Goal: Task Accomplishment & Management: Manage account settings

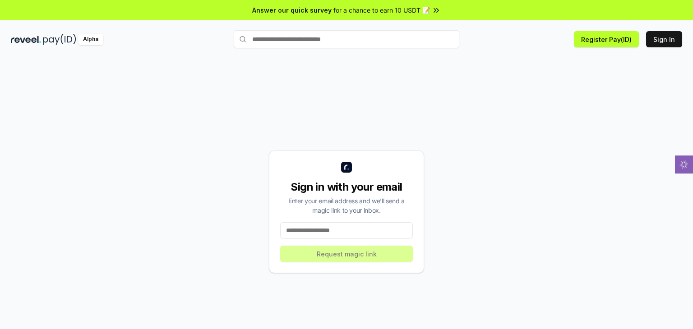
click at [364, 224] on input at bounding box center [346, 230] width 133 height 16
click at [333, 235] on input at bounding box center [346, 230] width 133 height 16
click at [337, 233] on input at bounding box center [346, 230] width 133 height 16
click at [337, 232] on input at bounding box center [346, 230] width 133 height 16
click at [669, 33] on button "Sign In" at bounding box center [664, 39] width 36 height 16
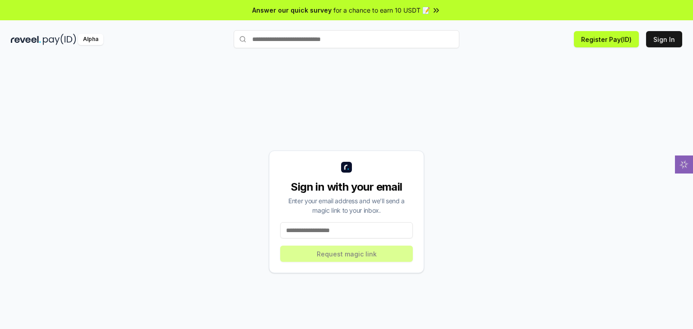
click at [349, 236] on input at bounding box center [346, 230] width 133 height 16
click at [603, 29] on div "Alpha Register Pay(ID) Sign In" at bounding box center [346, 39] width 693 height 23
click at [610, 36] on button "Register Pay(ID)" at bounding box center [605, 39] width 65 height 16
click at [390, 216] on div "Sign in with your email Enter your email address and we’ll send a magic link to…" at bounding box center [346, 212] width 155 height 123
click at [384, 221] on div "Sign in with your email Enter your email address and we’ll send a magic link to…" at bounding box center [346, 212] width 155 height 123
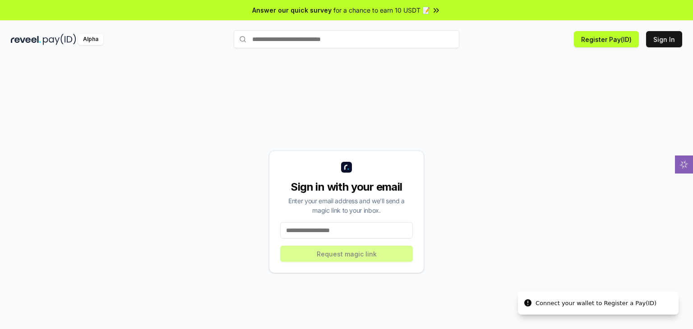
click at [382, 224] on div "Sign in with your email Enter your email address and we’ll send a magic link to…" at bounding box center [346, 212] width 155 height 123
click at [382, 224] on input at bounding box center [346, 230] width 133 height 16
click at [381, 224] on input at bounding box center [346, 230] width 133 height 16
type input "*"
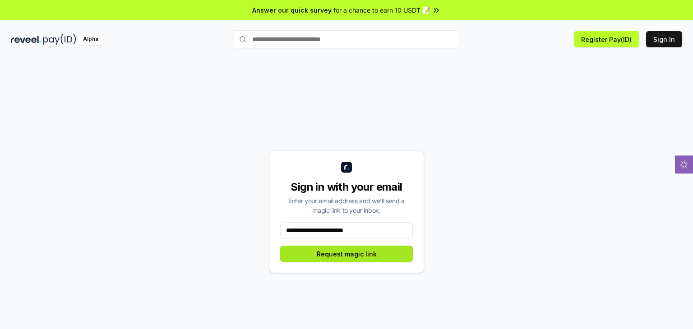
type input "**********"
click at [369, 257] on button "Request magic link" at bounding box center [346, 254] width 133 height 16
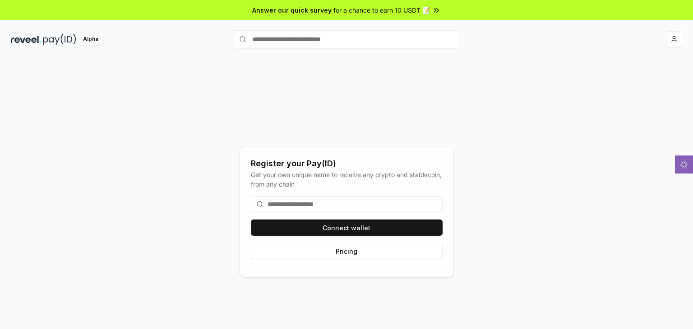
click at [297, 206] on input at bounding box center [347, 204] width 192 height 16
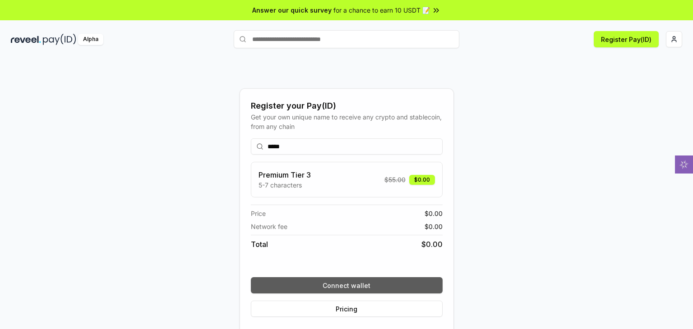
type input "*****"
click at [307, 280] on button "Connect wallet" at bounding box center [347, 285] width 192 height 16
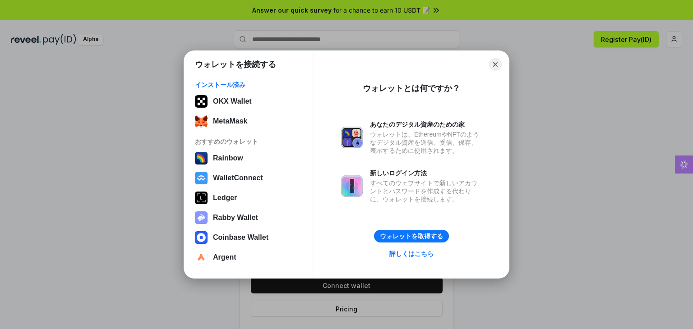
drag, startPoint x: 217, startPoint y: 120, endPoint x: 77, endPoint y: 179, distance: 152.0
click at [69, 192] on div "ウォレットを接続する インストール済み OKX Wallet MetaMask おすすめのウォレット Rainbow WalletConnect Ledger…" at bounding box center [346, 164] width 873 height 509
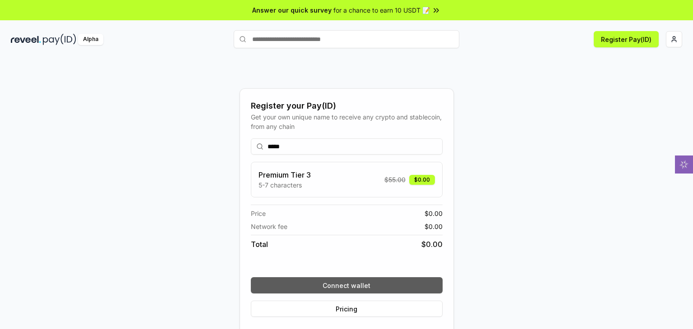
click at [308, 284] on button "Connect wallet" at bounding box center [347, 285] width 192 height 16
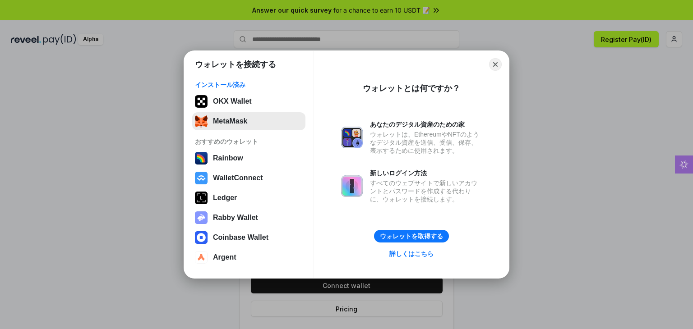
click at [247, 123] on button "MetaMask" at bounding box center [248, 121] width 113 height 18
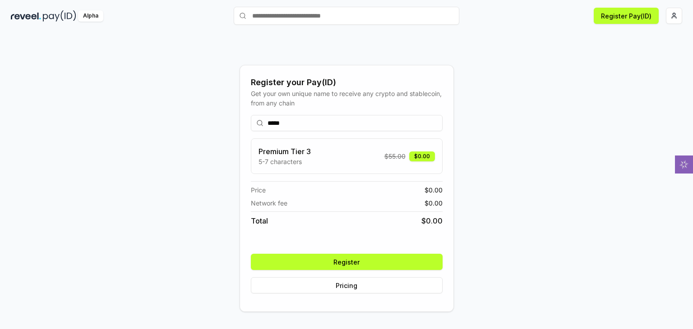
scroll to position [25, 0]
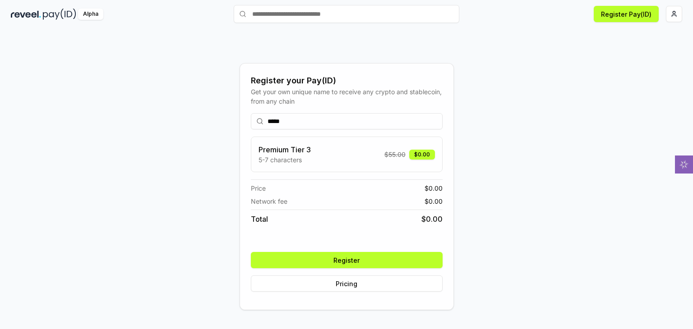
click at [317, 260] on button "Register" at bounding box center [347, 260] width 192 height 16
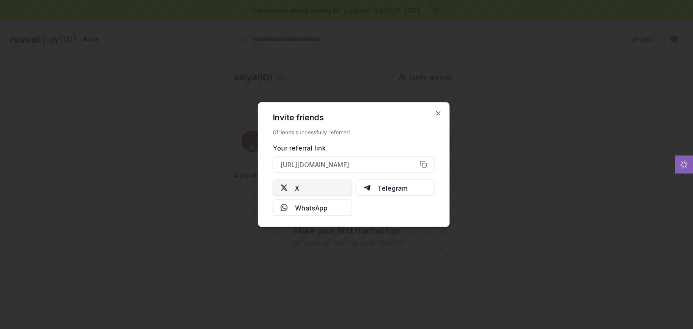
click at [314, 189] on button "X" at bounding box center [312, 188] width 79 height 16
click at [439, 108] on div "Invite friends 0 friends successfully referred Your referral link [URL][DOMAIN_…" at bounding box center [354, 164] width 192 height 125
click at [434, 110] on div "Invite friends 0 friends successfully referred Your referral link [URL][DOMAIN_…" at bounding box center [354, 164] width 192 height 125
click at [438, 110] on icon "button" at bounding box center [438, 113] width 7 height 7
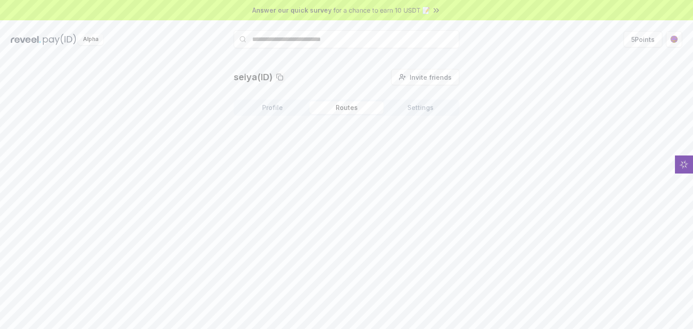
click at [355, 105] on button "Routes" at bounding box center [346, 107] width 74 height 13
click at [289, 112] on button "Profile" at bounding box center [272, 107] width 74 height 13
click at [428, 143] on button "Get Paid" at bounding box center [430, 143] width 41 height 16
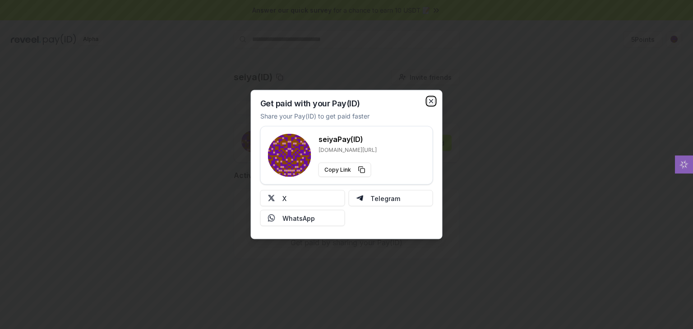
click at [434, 104] on icon "button" at bounding box center [430, 101] width 7 height 7
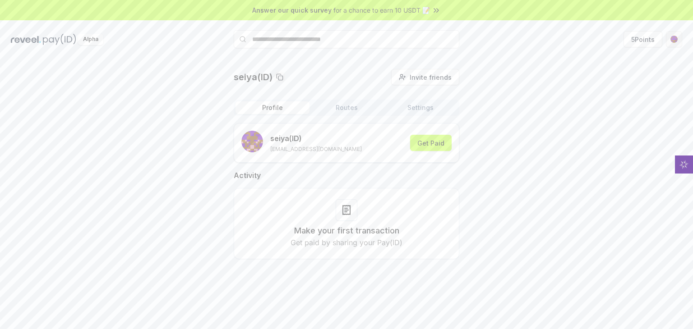
click at [671, 44] on html "Answer our quick survey for a chance to earn 10 USDT 📝 Alpha 5 Points seiya(ID)…" at bounding box center [346, 164] width 693 height 329
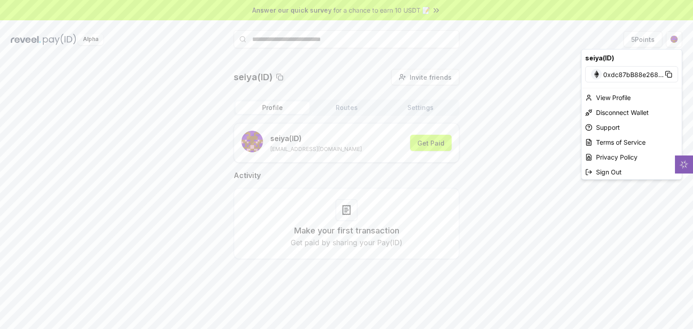
click at [556, 173] on html "Answer our quick survey for a chance to earn 10 USDT 📝 Alpha 5 Points seiya(ID)…" at bounding box center [346, 164] width 693 height 329
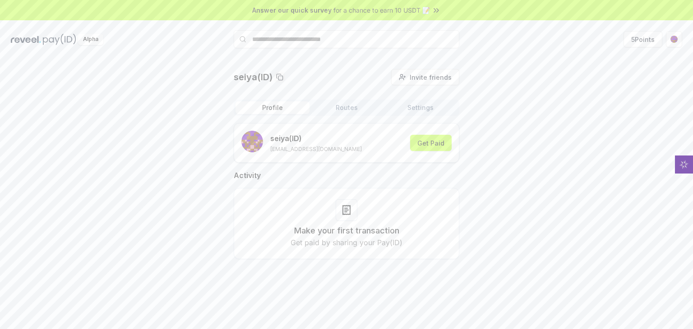
click at [344, 38] on input "text" at bounding box center [346, 39] width 225 height 18
click at [99, 145] on div "seiya(ID) Invite friends Invite Profile Routes Settings seiya (ID) [EMAIL_ADDRE…" at bounding box center [346, 171] width 671 height 205
click at [343, 108] on button "Routes" at bounding box center [346, 107] width 74 height 13
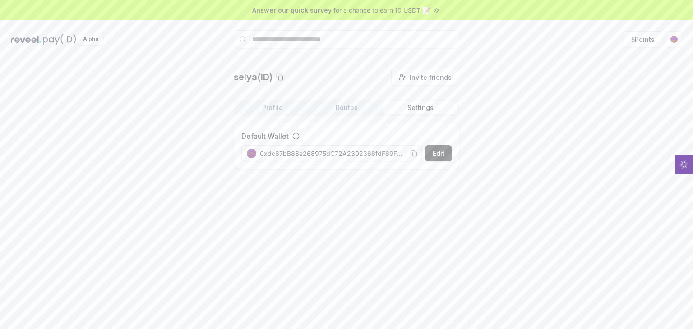
click at [409, 108] on button "Settings" at bounding box center [420, 107] width 74 height 13
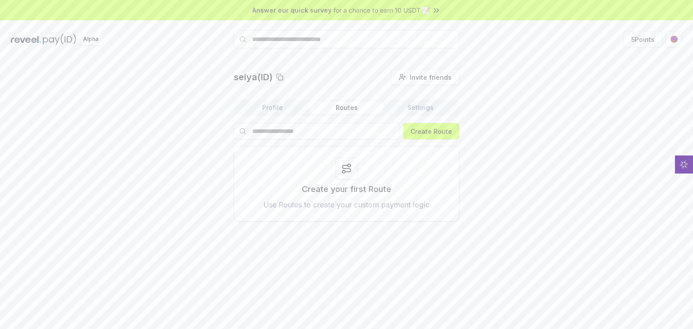
click at [309, 109] on button "Routes" at bounding box center [346, 107] width 74 height 13
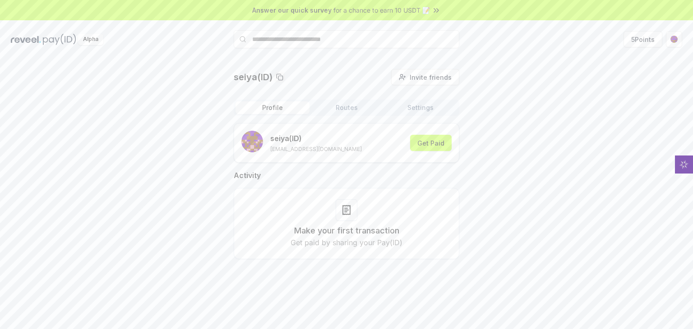
click at [271, 103] on button "Profile" at bounding box center [272, 107] width 74 height 13
click at [414, 2] on div "Answer our quick survey for a chance to earn 10 USDT 📝" at bounding box center [346, 10] width 693 height 20
click at [441, 101] on div "seiya(ID) Invite friends Invite Profile Routes Settings seiya (ID) [EMAIL_ADDRE…" at bounding box center [346, 171] width 225 height 205
click at [432, 103] on button "Settings" at bounding box center [420, 107] width 74 height 13
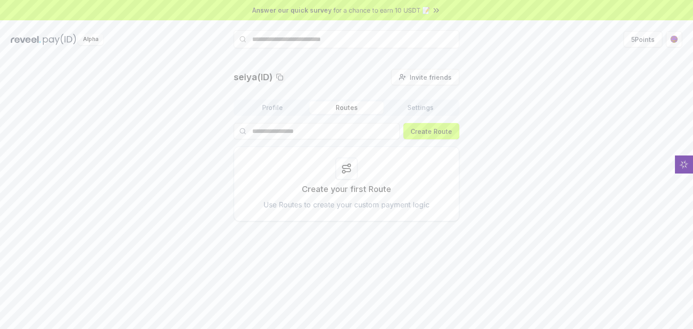
click at [375, 112] on button "Routes" at bounding box center [346, 107] width 74 height 13
click at [360, 32] on input "text" at bounding box center [346, 39] width 225 height 18
